Goal: Task Accomplishment & Management: Complete application form

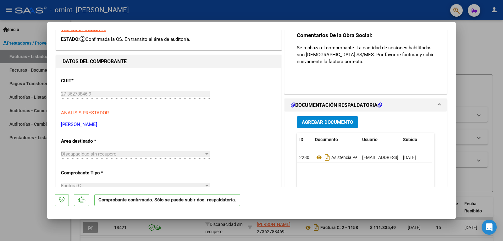
scroll to position [31, 0]
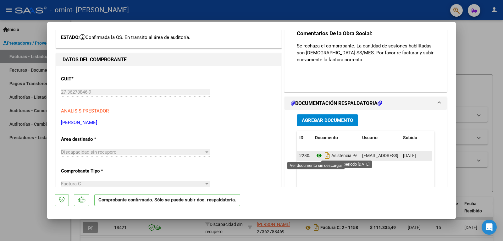
click at [317, 155] on icon at bounding box center [319, 156] width 8 height 8
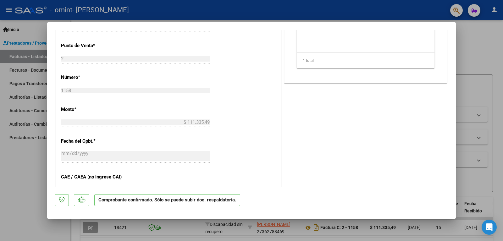
scroll to position [251, 0]
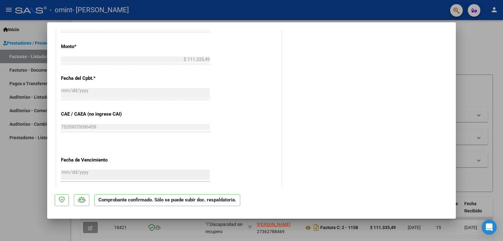
click at [23, 173] on div at bounding box center [251, 120] width 503 height 241
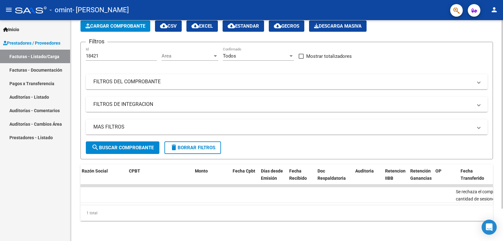
scroll to position [0, 0]
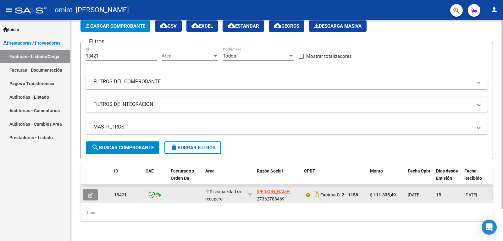
click at [88, 193] on icon "button" at bounding box center [90, 195] width 5 height 5
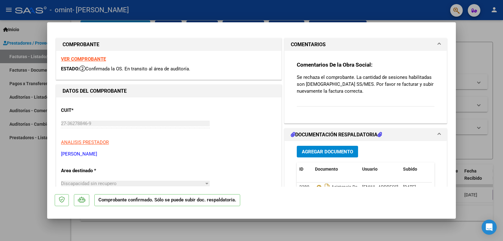
scroll to position [31, 0]
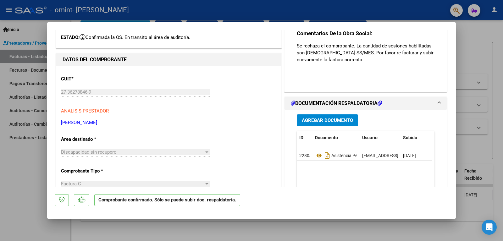
click at [22, 165] on div at bounding box center [251, 120] width 503 height 241
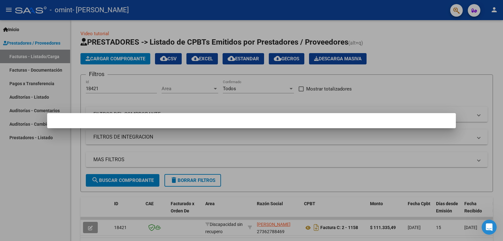
scroll to position [613, 0]
click at [63, 189] on div at bounding box center [251, 120] width 503 height 241
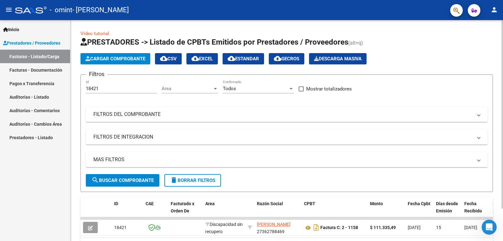
click at [122, 55] on button "Cargar Comprobante" at bounding box center [115, 58] width 70 height 11
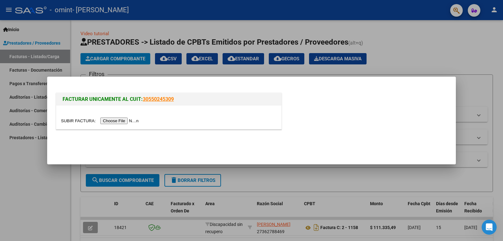
click at [123, 121] on input "file" at bounding box center [101, 121] width 80 height 7
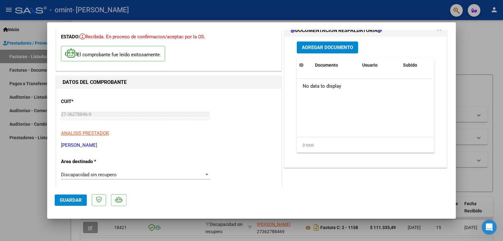
scroll to position [63, 0]
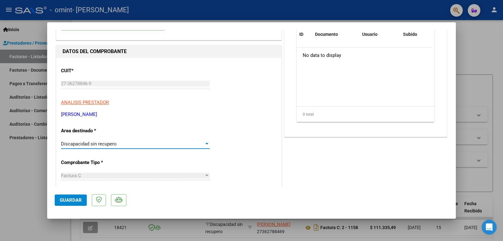
click at [105, 145] on span "Discapacidad sin recupero" at bounding box center [89, 144] width 56 height 6
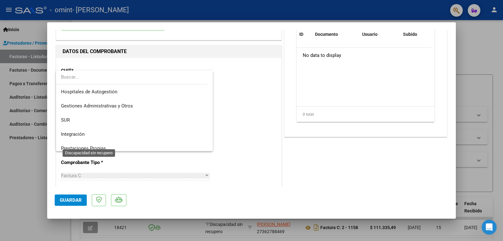
scroll to position [47, 0]
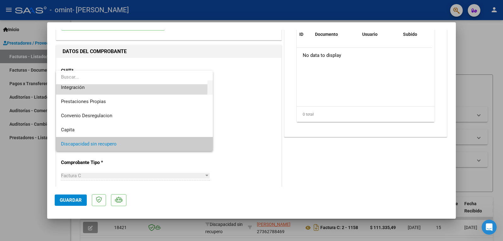
click at [90, 87] on span "Integración" at bounding box center [134, 87] width 147 height 14
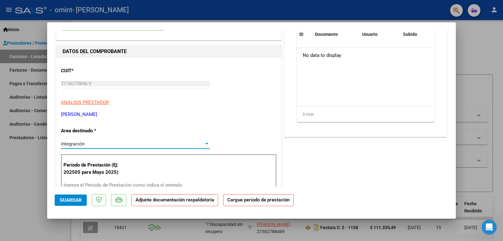
scroll to position [94, 0]
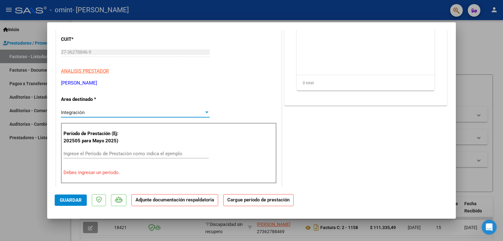
click at [121, 156] on input "Ingrese el Período de Prestación como indica el ejemplo" at bounding box center [135, 154] width 145 height 6
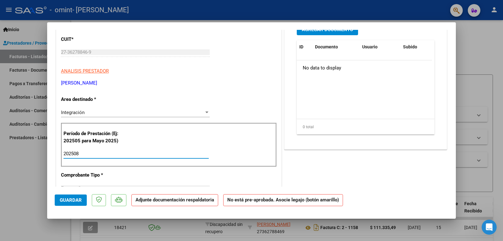
type input "202508"
click at [118, 172] on p "Comprobante Tipo *" at bounding box center [93, 175] width 65 height 7
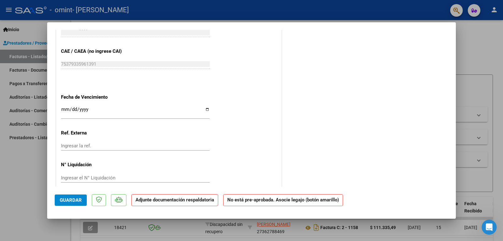
scroll to position [350, 0]
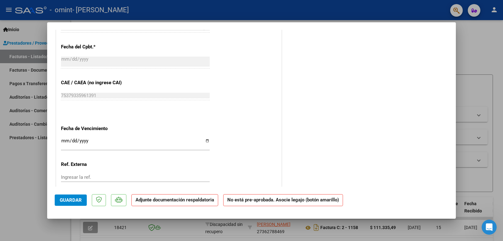
click at [63, 138] on input "Ingresar la fecha" at bounding box center [135, 143] width 149 height 10
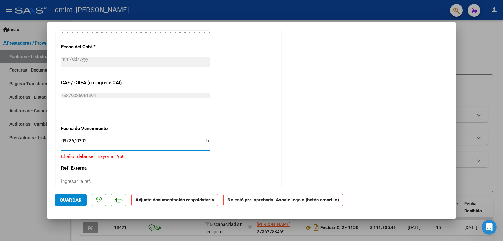
type input "[DATE]"
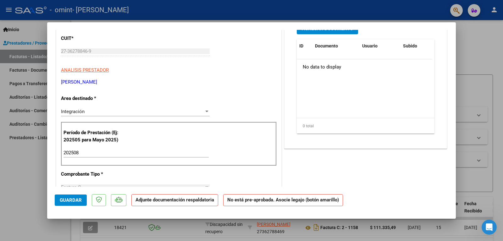
scroll to position [0, 0]
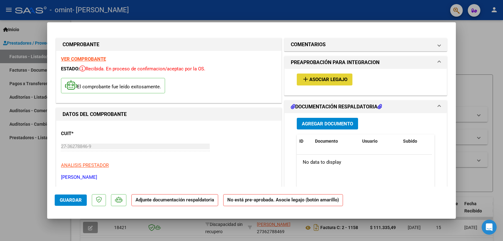
click at [304, 82] on mat-icon "add" at bounding box center [306, 79] width 8 height 8
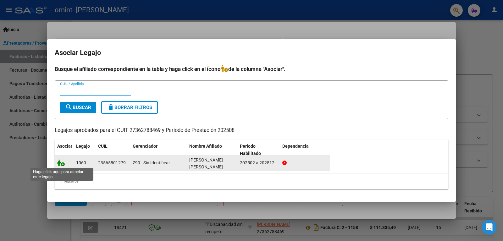
click at [62, 164] on icon at bounding box center [61, 162] width 8 height 7
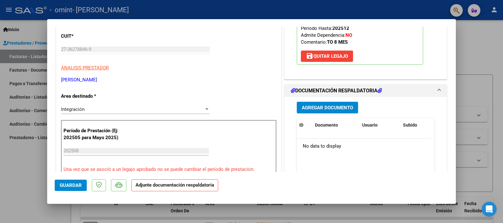
scroll to position [631, 0]
click at [340, 107] on span "Agregar Documento" at bounding box center [327, 108] width 51 height 6
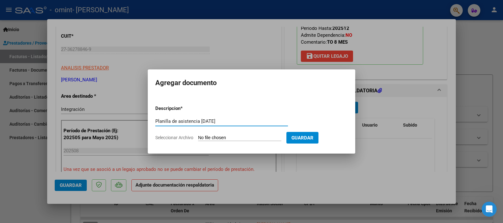
type input "Planilla de asistencia [DATE]"
click at [224, 138] on input "Seleccionar Archivo" at bounding box center [239, 138] width 83 height 6
click at [203, 137] on input "Seleccionar Archivo" at bounding box center [239, 138] width 83 height 6
type input "C:\fakepath\asistencia cavalli [DATE].pdf"
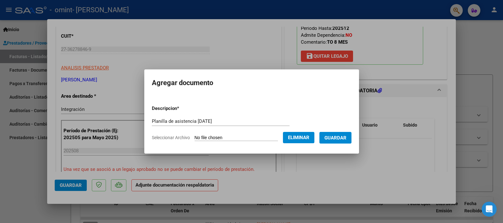
click at [336, 137] on span "Guardar" at bounding box center [335, 138] width 22 height 6
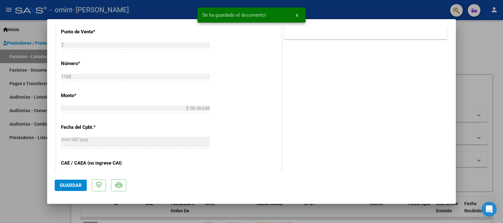
scroll to position [409, 0]
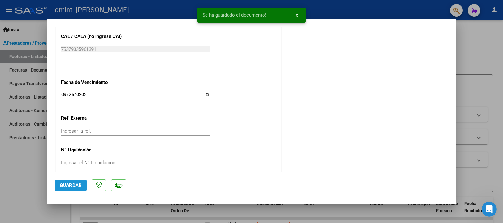
click at [69, 184] on span "Guardar" at bounding box center [71, 186] width 22 height 6
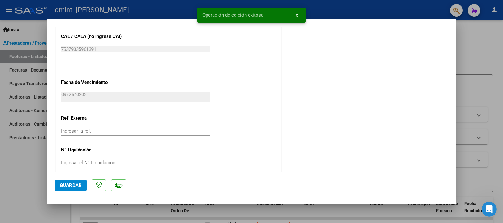
click at [17, 178] on div at bounding box center [251, 111] width 503 height 223
type input "$ 0,00"
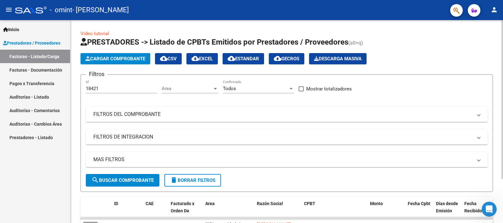
scroll to position [56, 0]
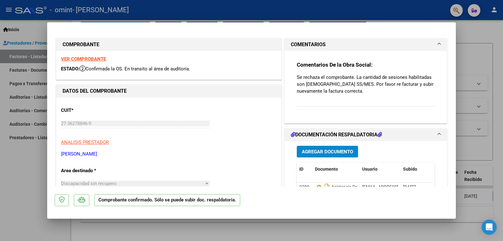
click at [0, 172] on div at bounding box center [251, 120] width 503 height 241
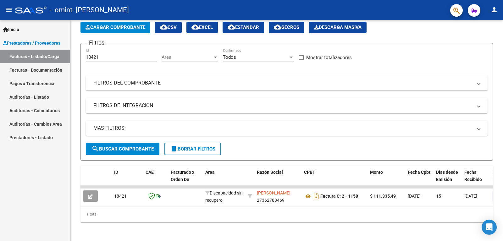
click at [31, 173] on div "Inicio Instructivos Contacto OS Prestadores / Proveedores Facturas - Listado/Ca…" at bounding box center [35, 130] width 70 height 221
click at [494, 7] on mat-icon "person" at bounding box center [494, 10] width 8 height 8
click at [494, 7] on div at bounding box center [251, 120] width 503 height 241
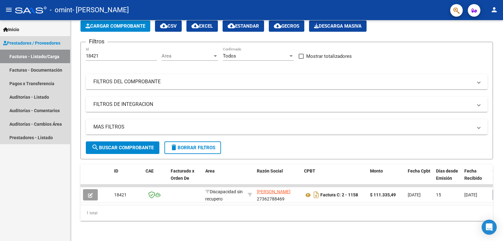
click at [36, 57] on link "Facturas - Listado/Carga" at bounding box center [35, 57] width 70 height 14
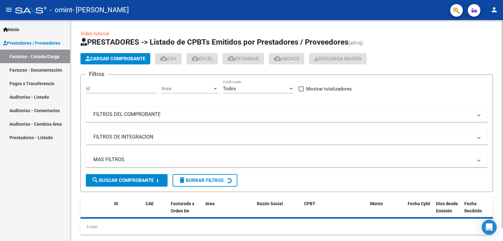
click at [102, 60] on span "Cargar Comprobante" at bounding box center [115, 59] width 60 height 6
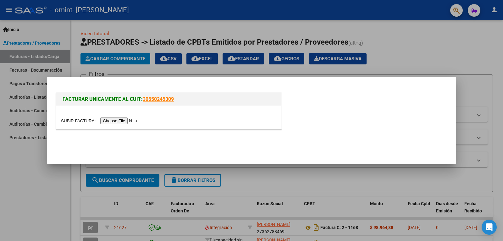
click at [436, 63] on div at bounding box center [251, 120] width 503 height 241
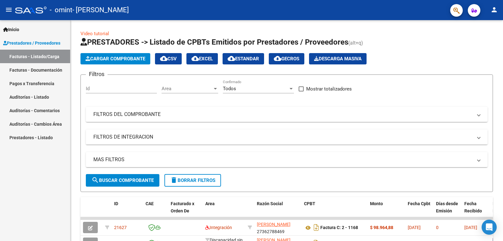
click at [20, 213] on div "Inicio Instructivos Contacto OS Prestadores / Proveedores Facturas - Listado/Ca…" at bounding box center [35, 130] width 70 height 221
